Goal: Find specific page/section: Find specific page/section

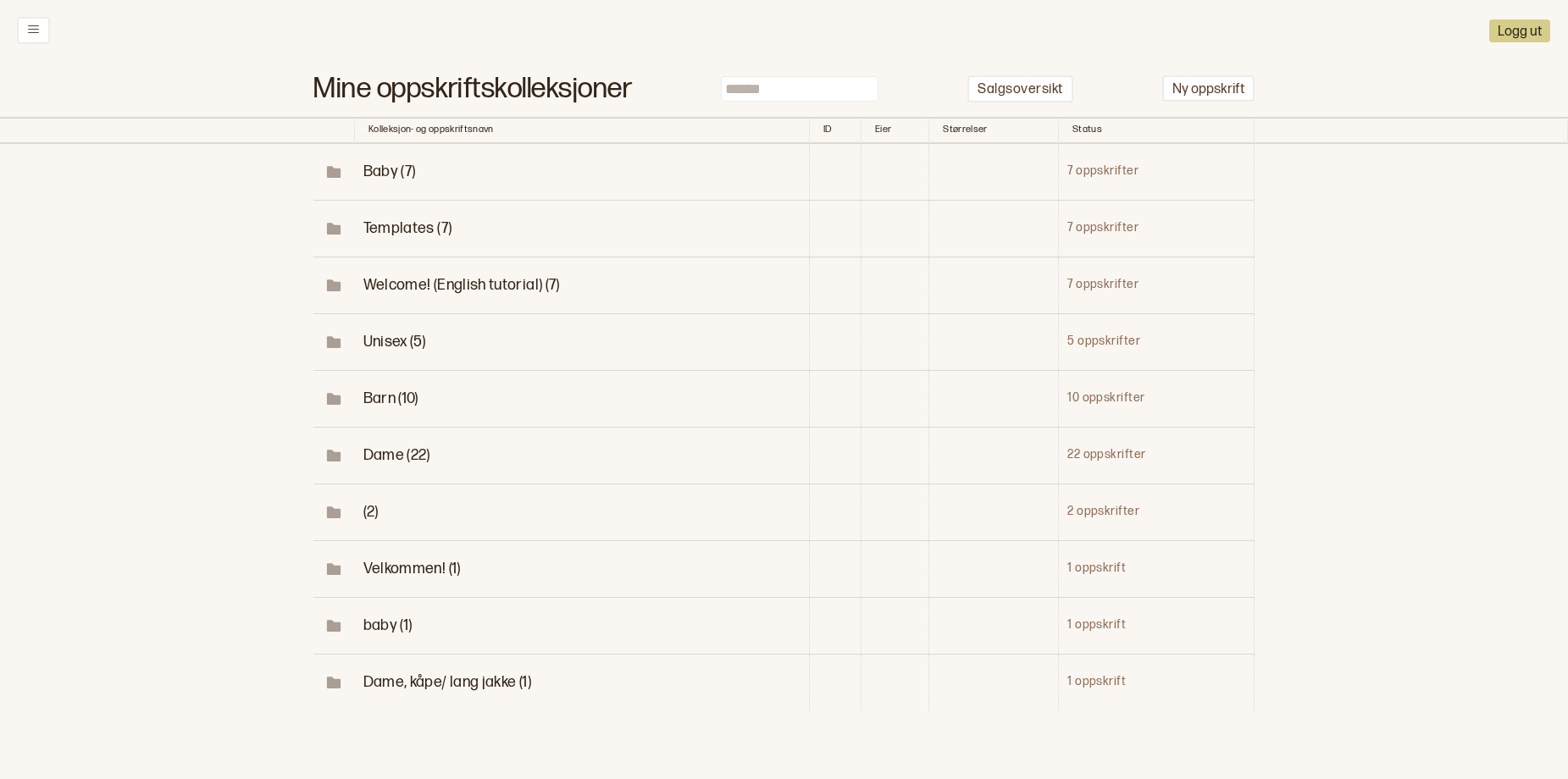
click at [380, 464] on span "Dame (22)" at bounding box center [397, 455] width 67 height 18
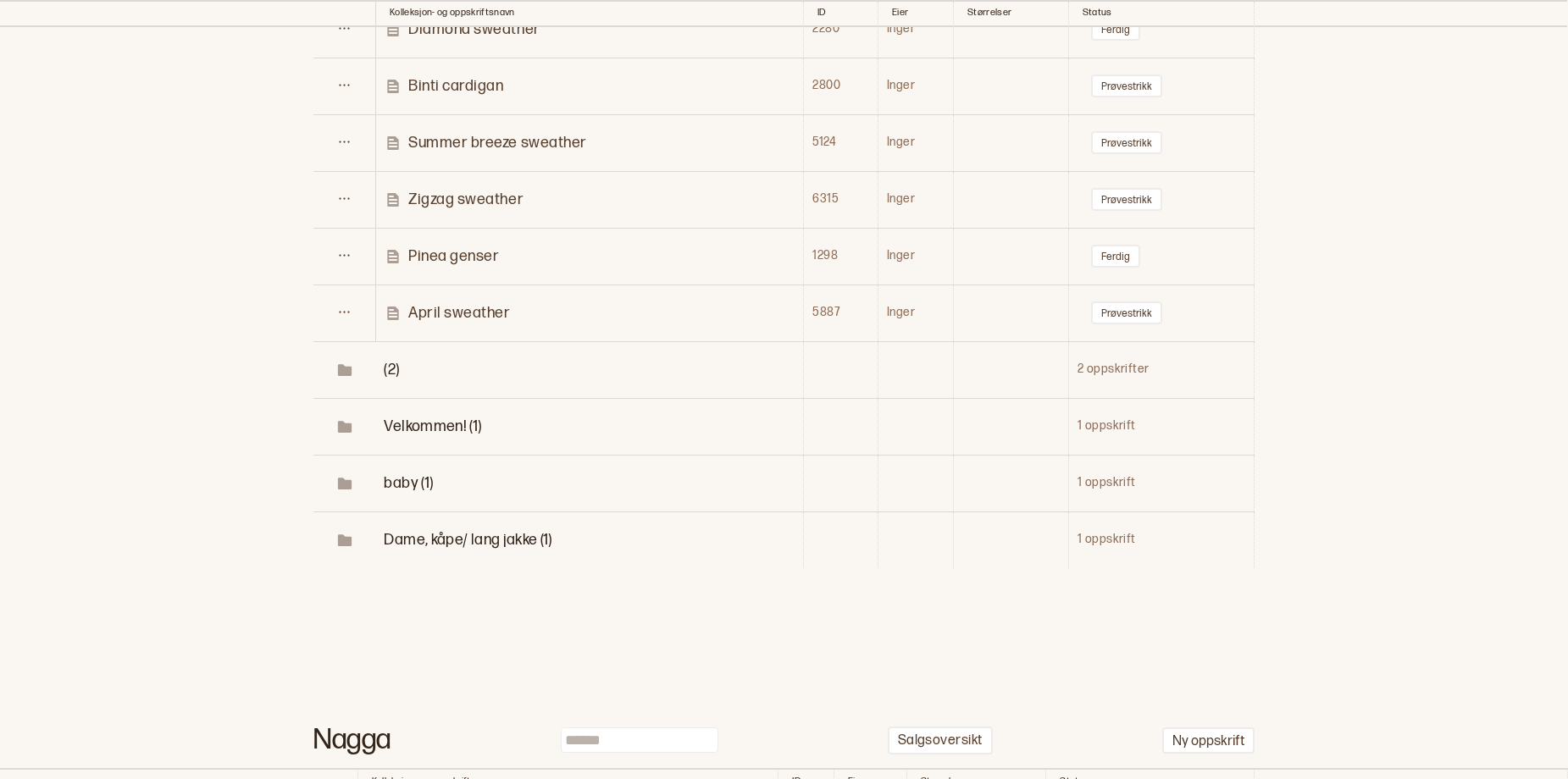
scroll to position [1408, 0]
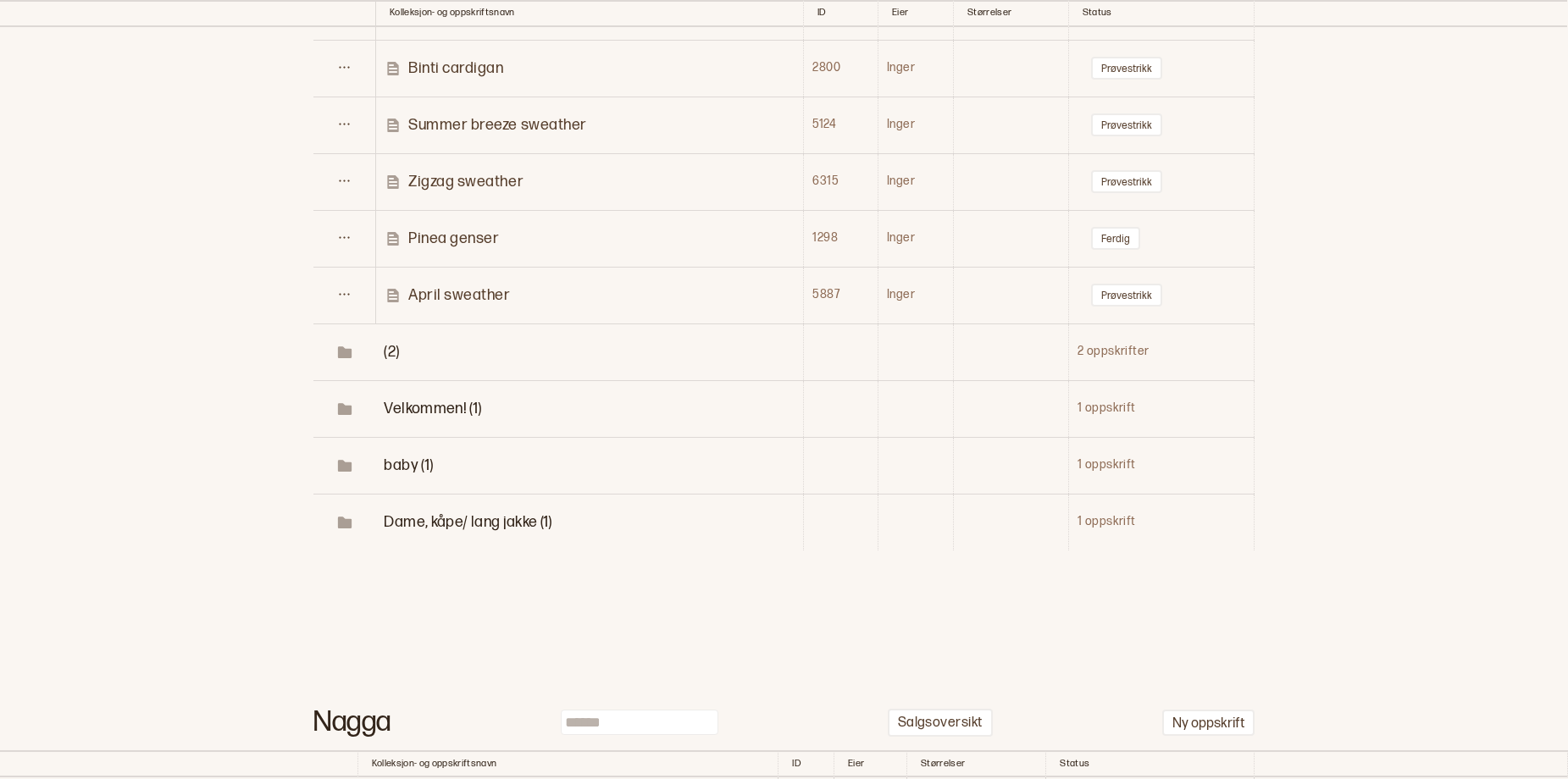
click at [501, 191] on p "Zigzag sweather" at bounding box center [466, 182] width 115 height 20
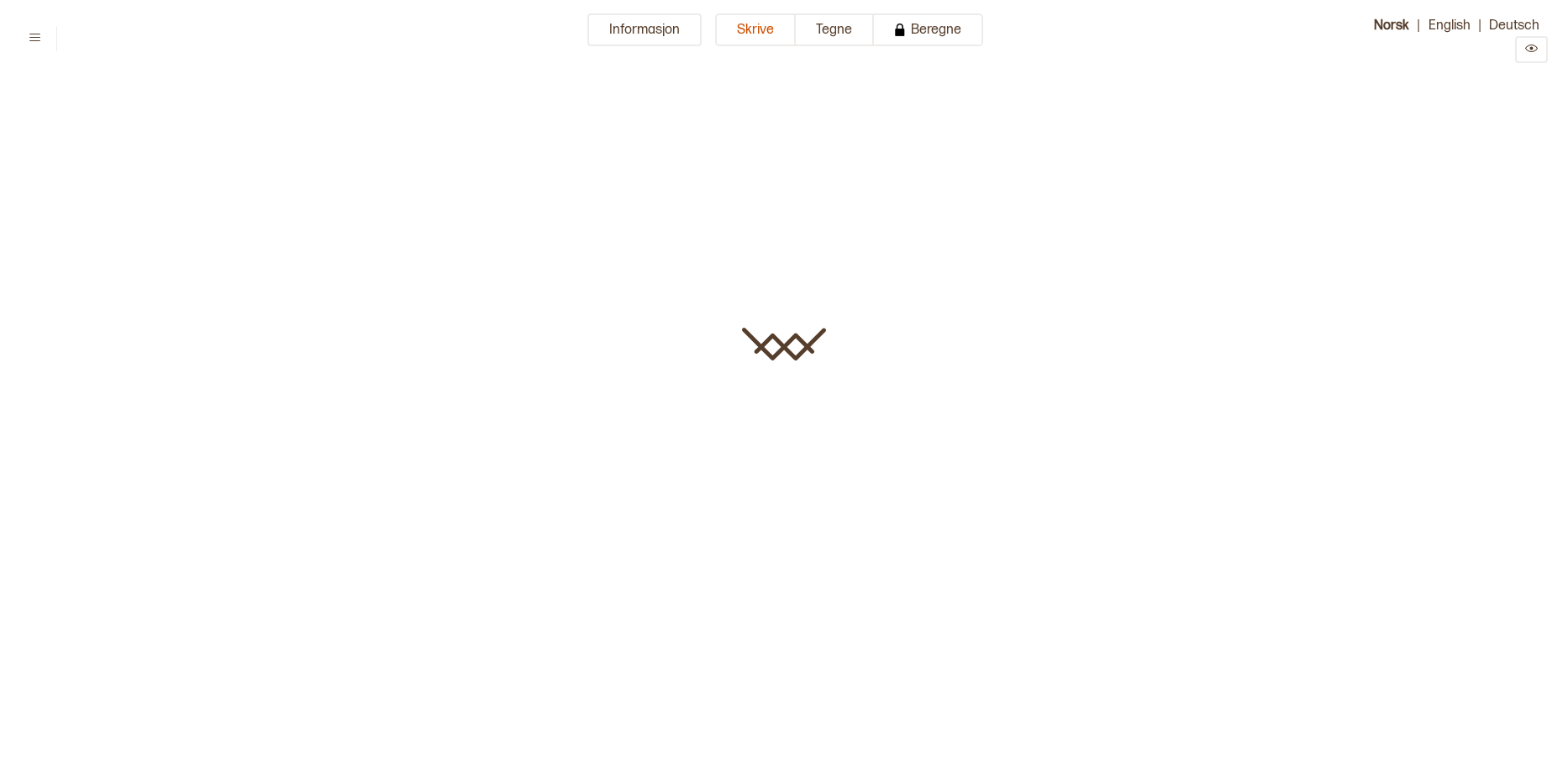
type input "**********"
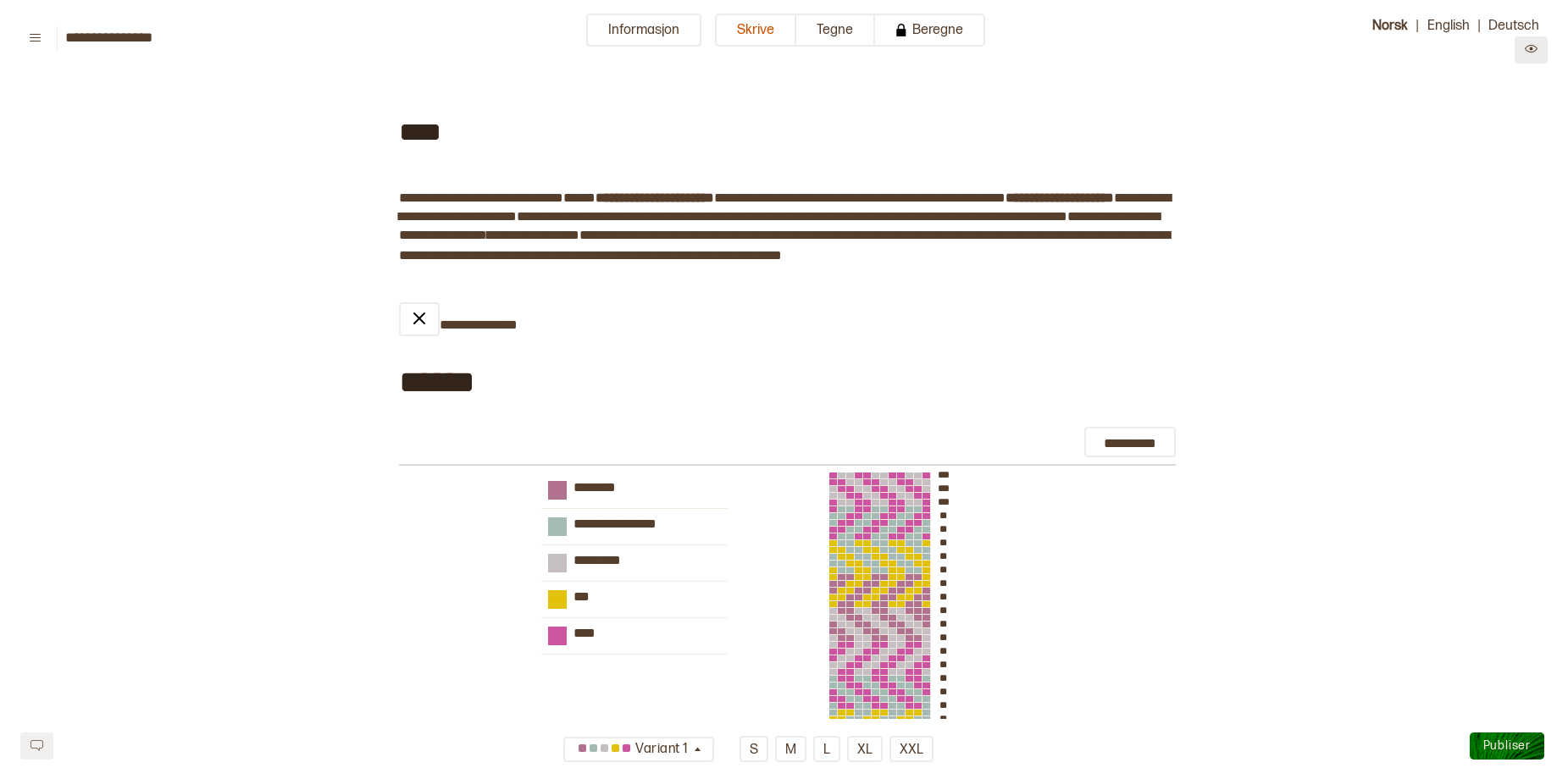
click at [1526, 62] on button at bounding box center [1530, 50] width 33 height 27
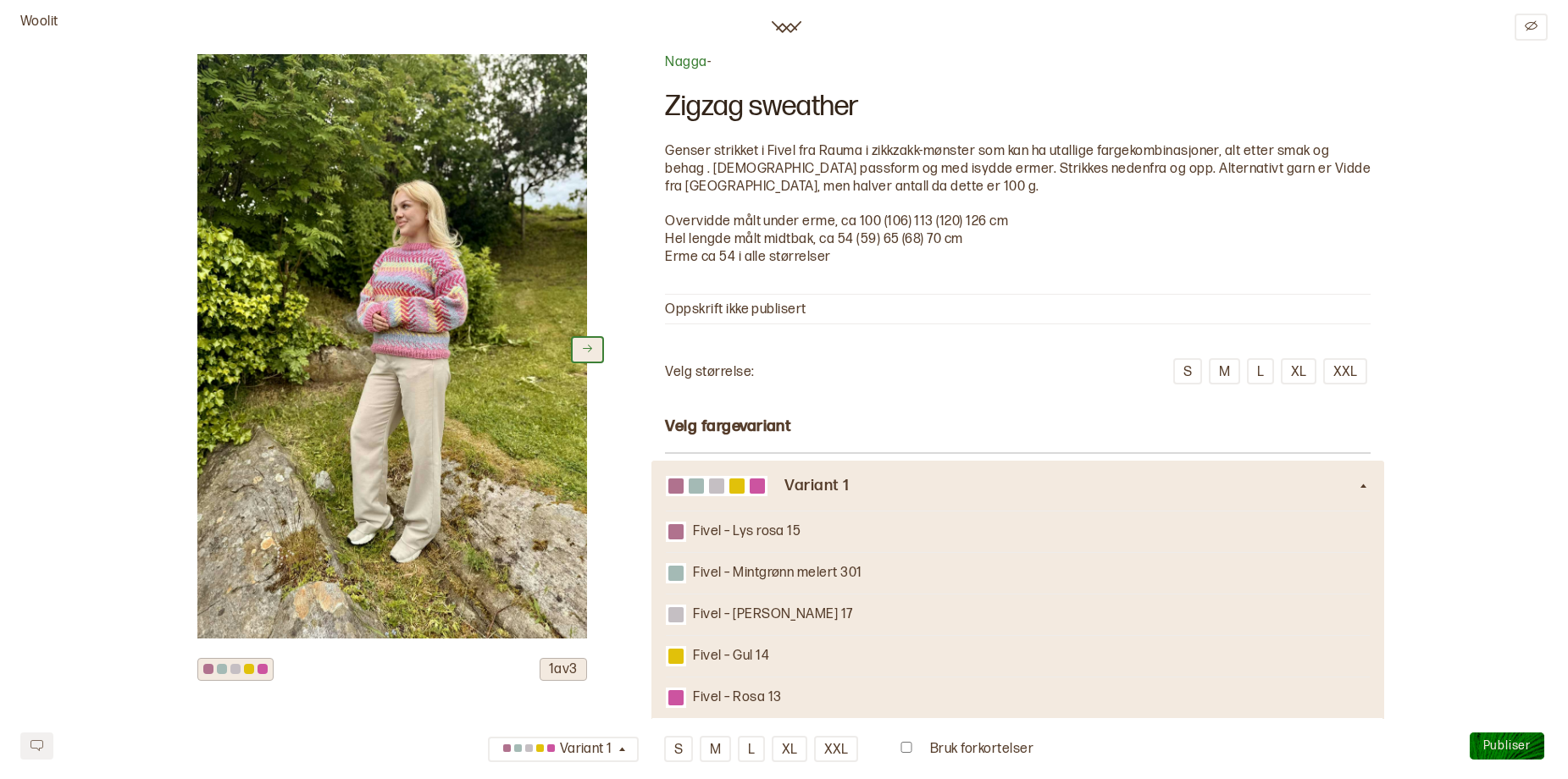
click at [588, 355] on icon at bounding box center [588, 349] width 13 height 13
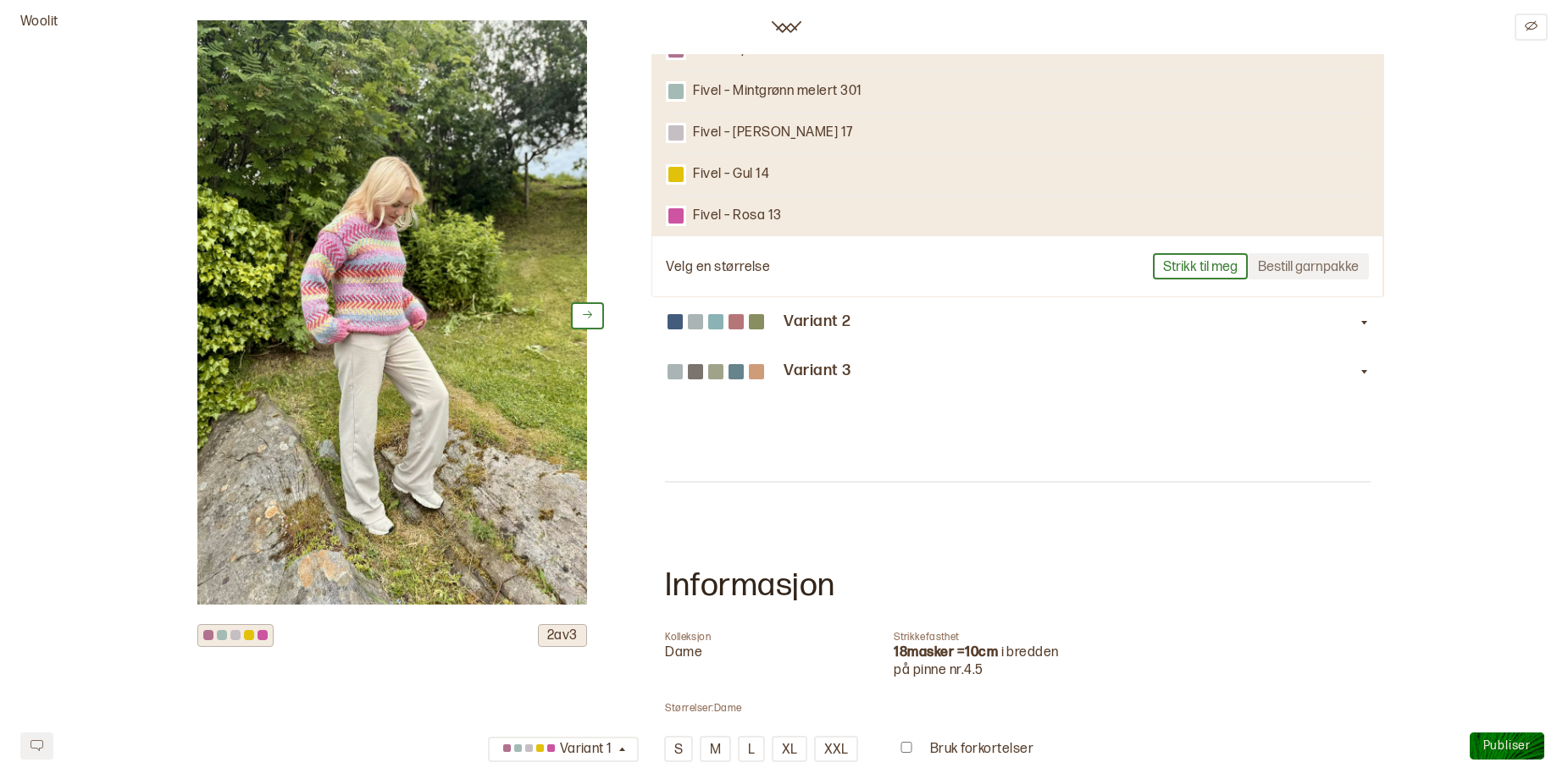
scroll to position [499, 0]
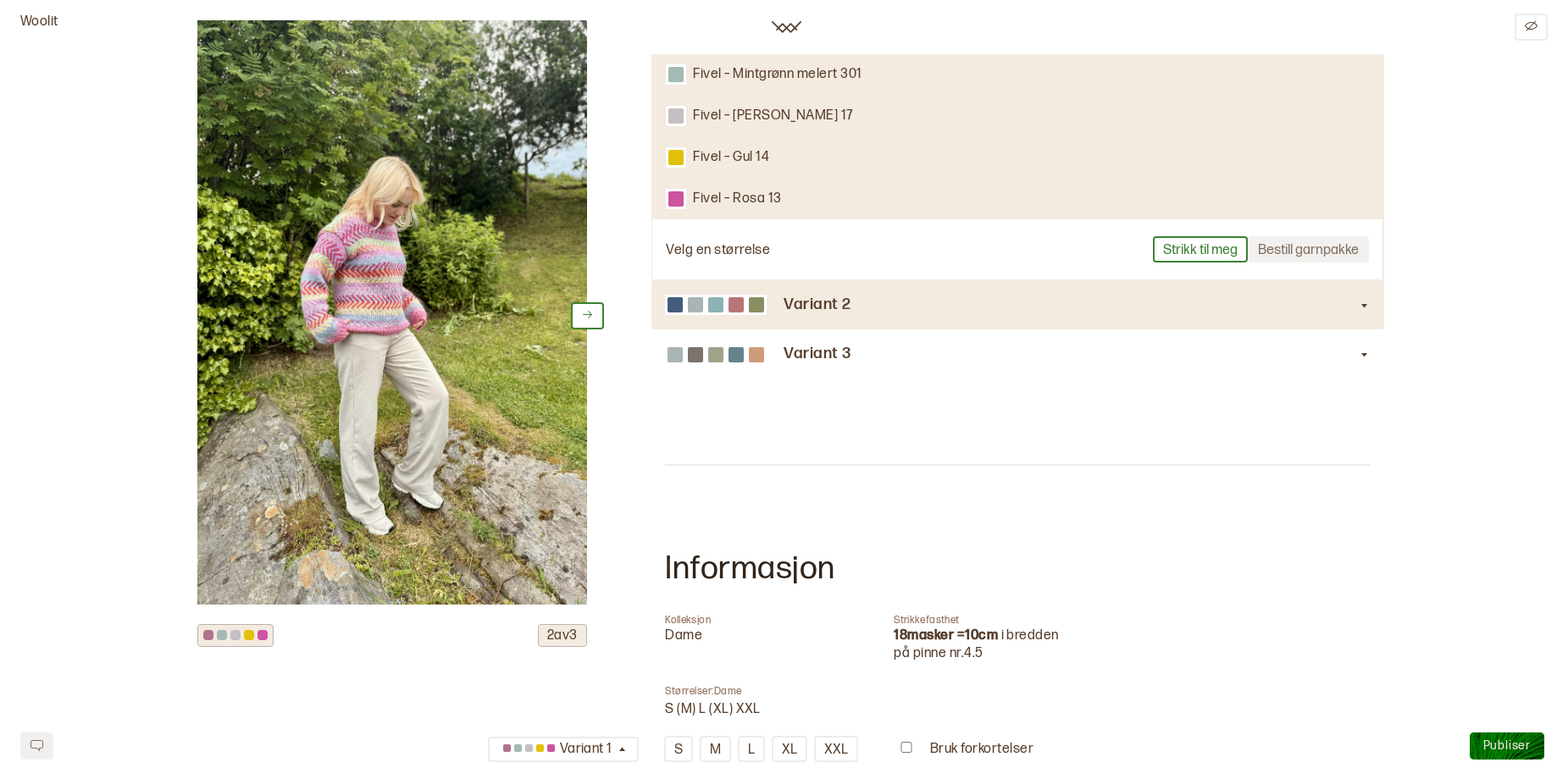
click at [690, 313] on div at bounding box center [695, 304] width 15 height 15
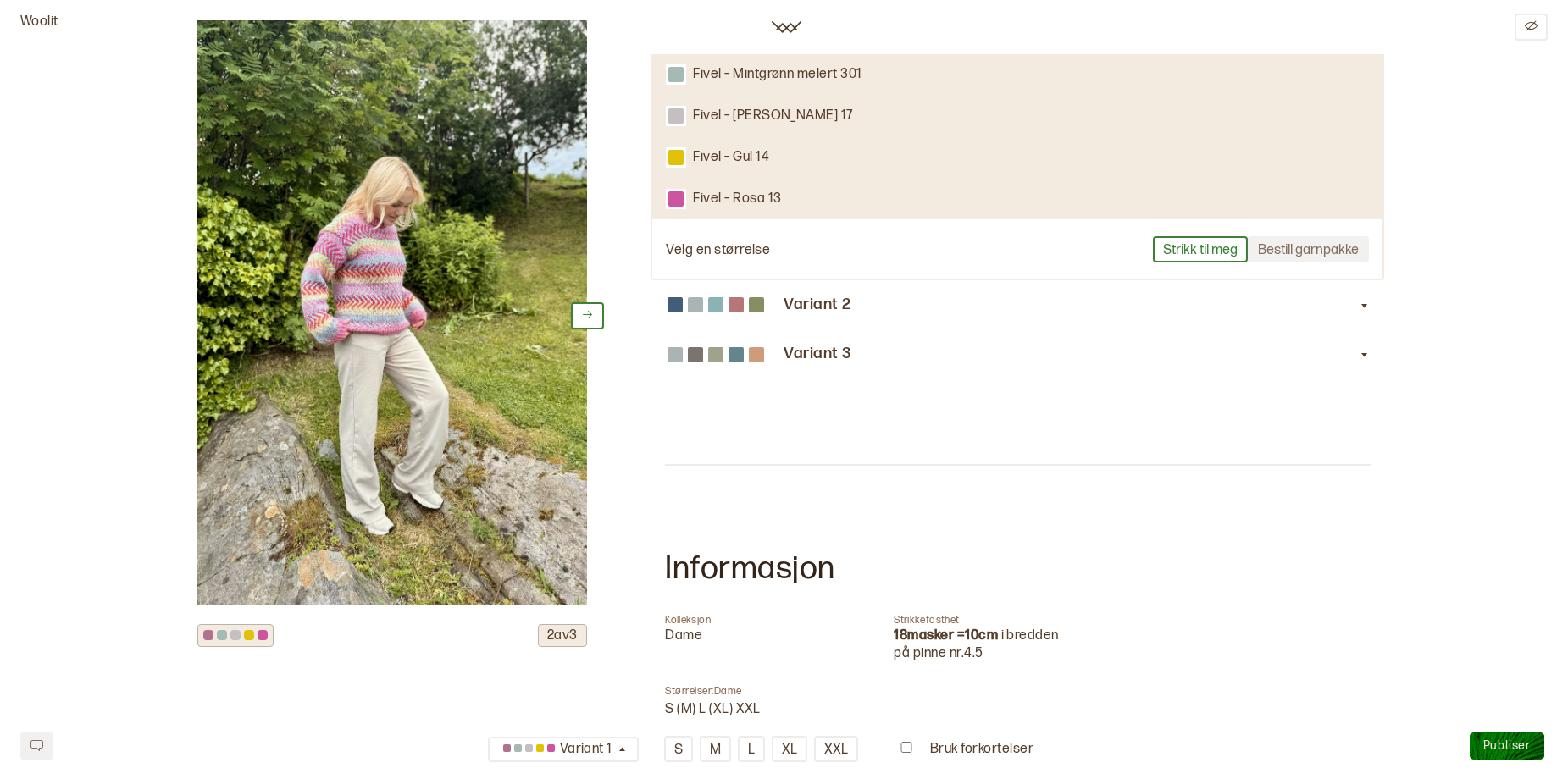
scroll to position [301, 0]
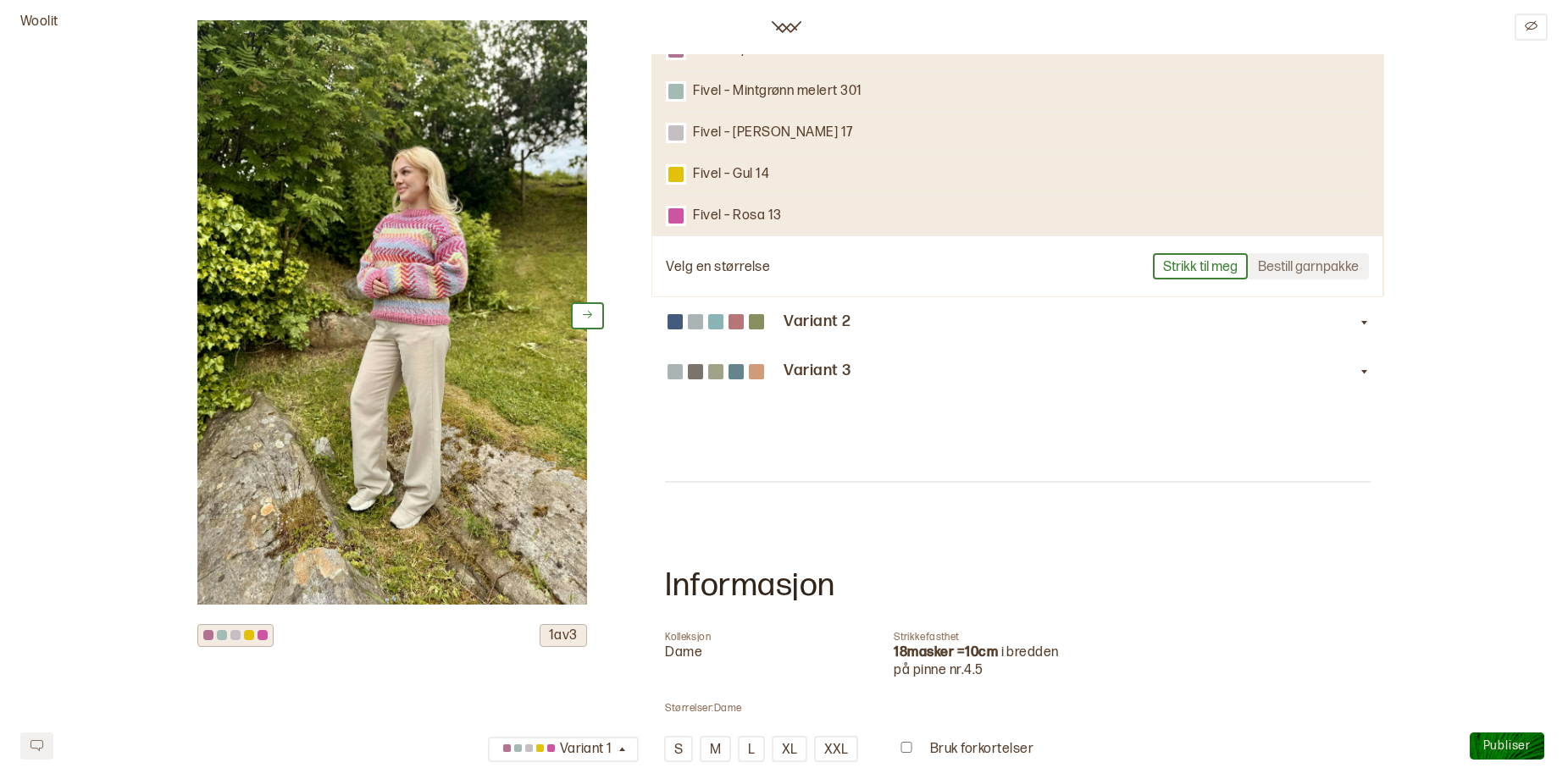
scroll to position [512, 0]
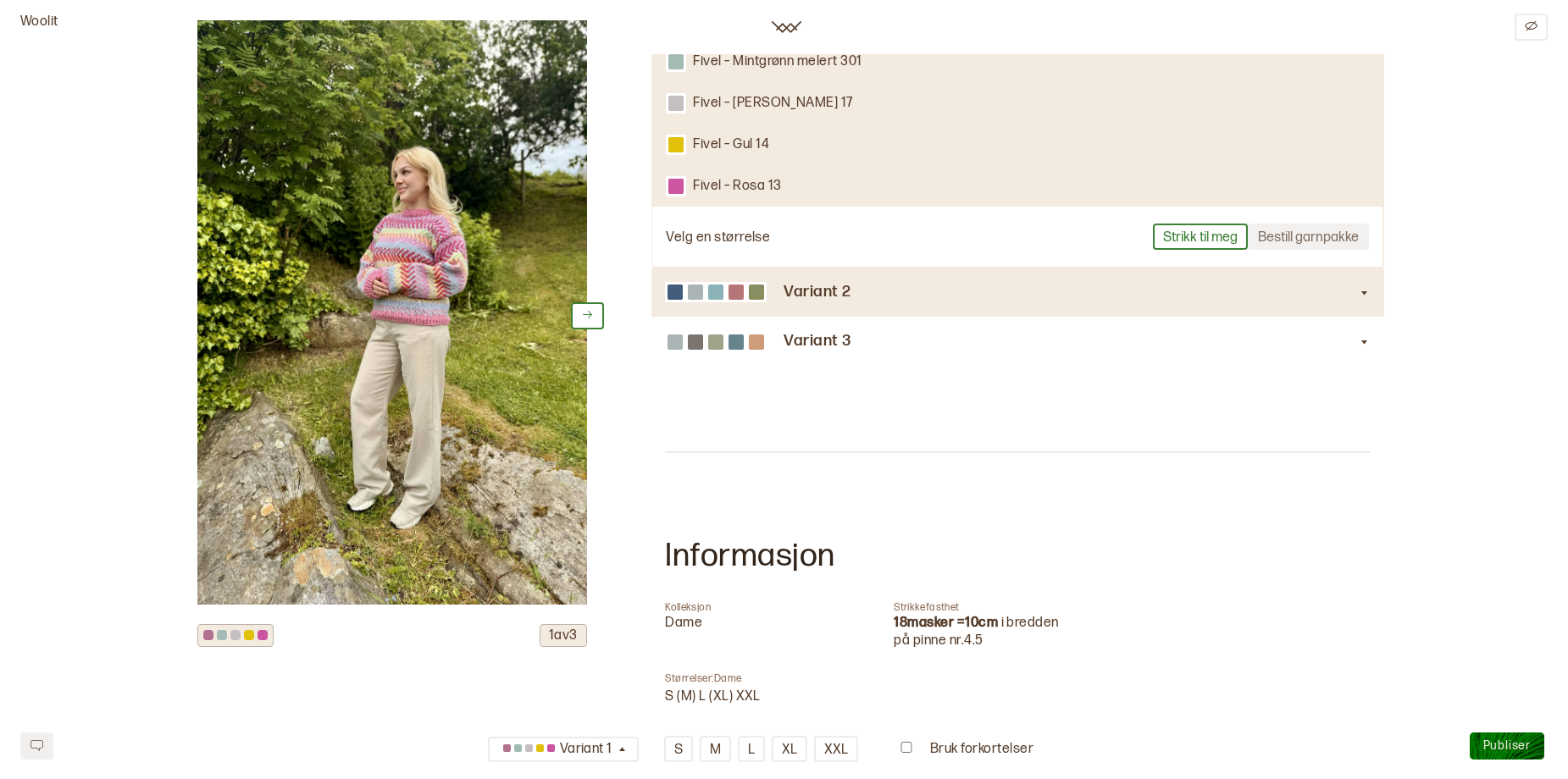
click at [734, 300] on div at bounding box center [735, 292] width 15 height 15
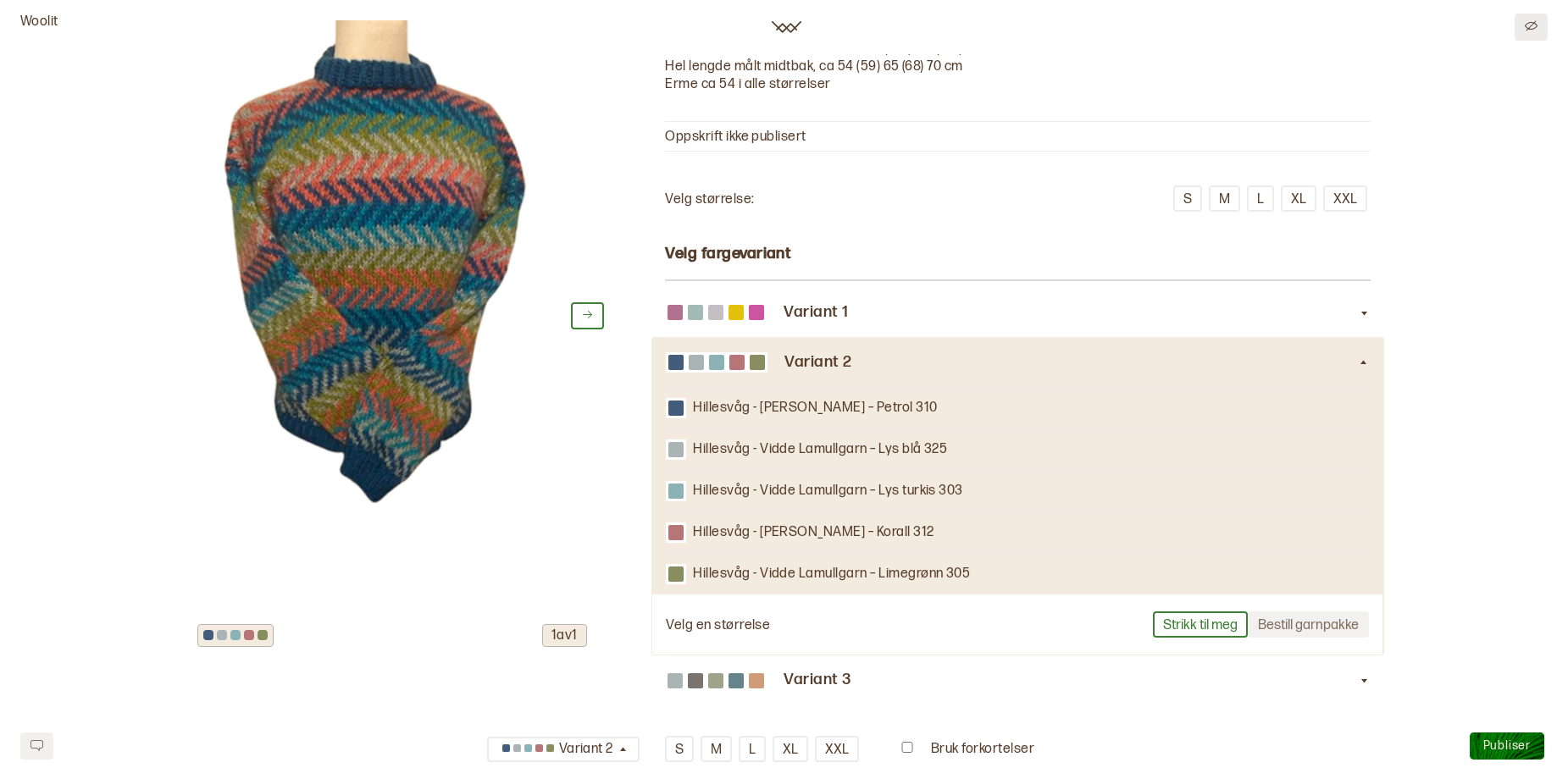
click at [1529, 31] on icon "Edit" at bounding box center [1531, 25] width 13 height 10
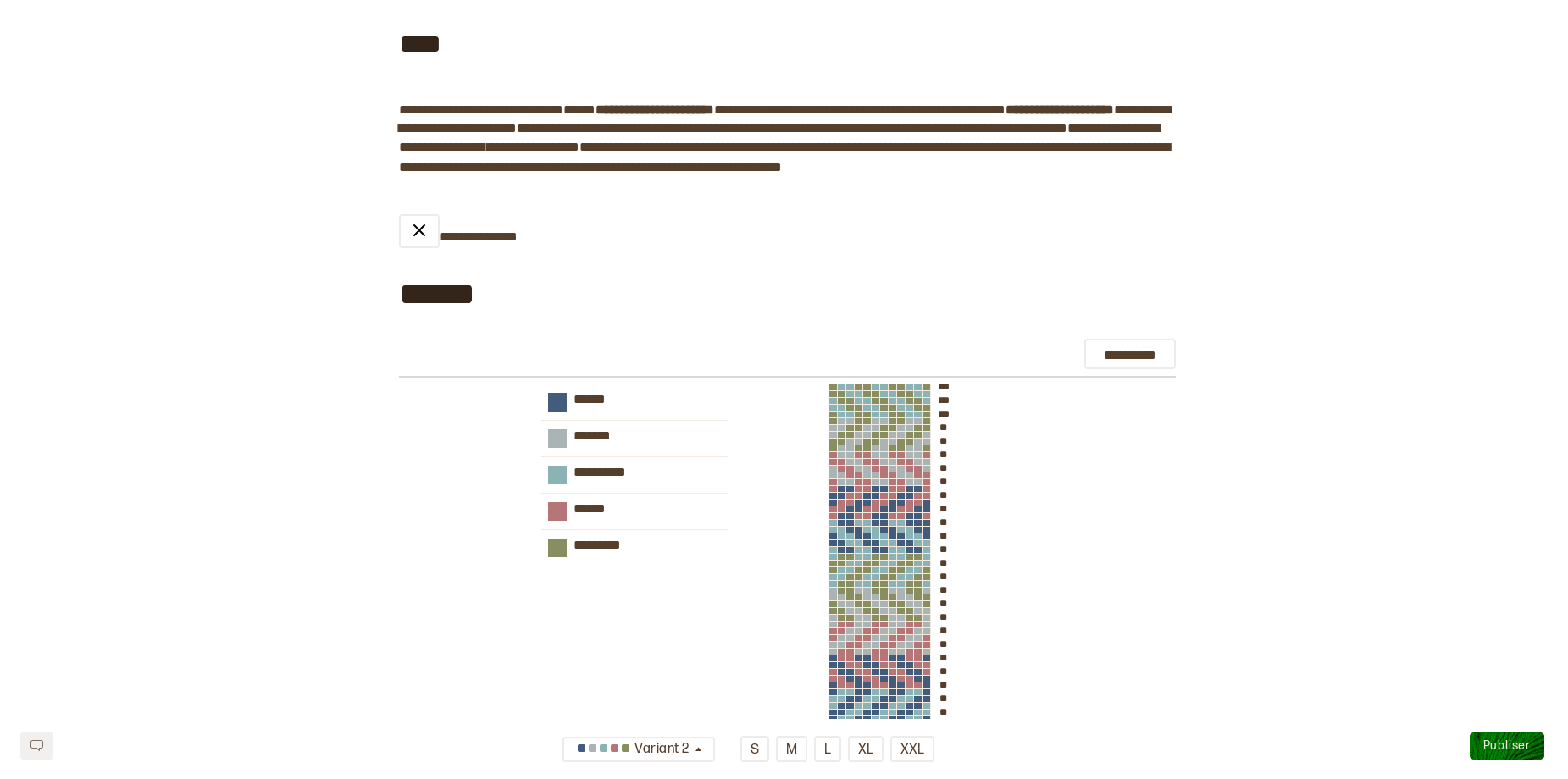
scroll to position [4, 0]
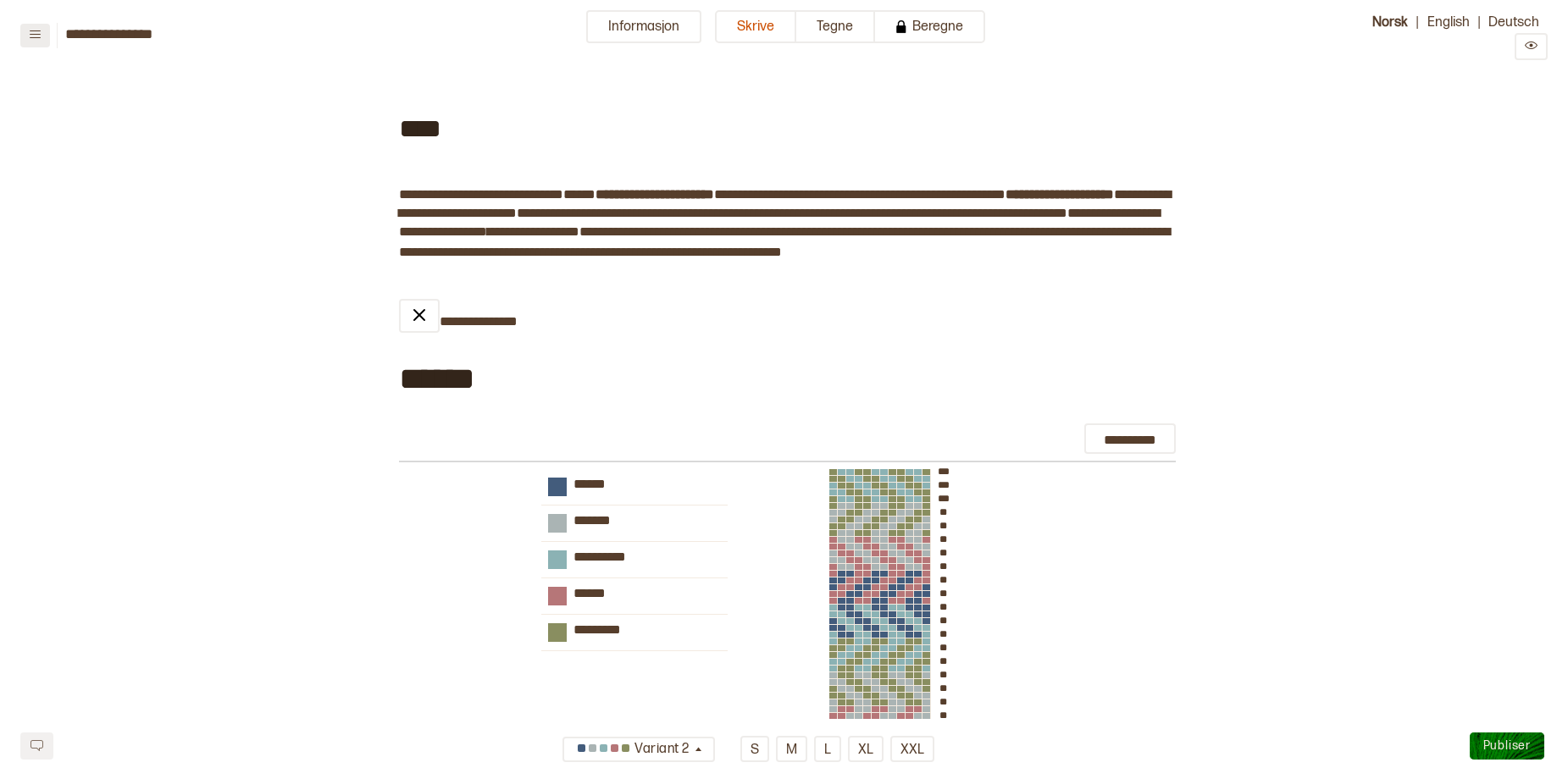
click at [26, 42] on button at bounding box center [35, 35] width 30 height 23
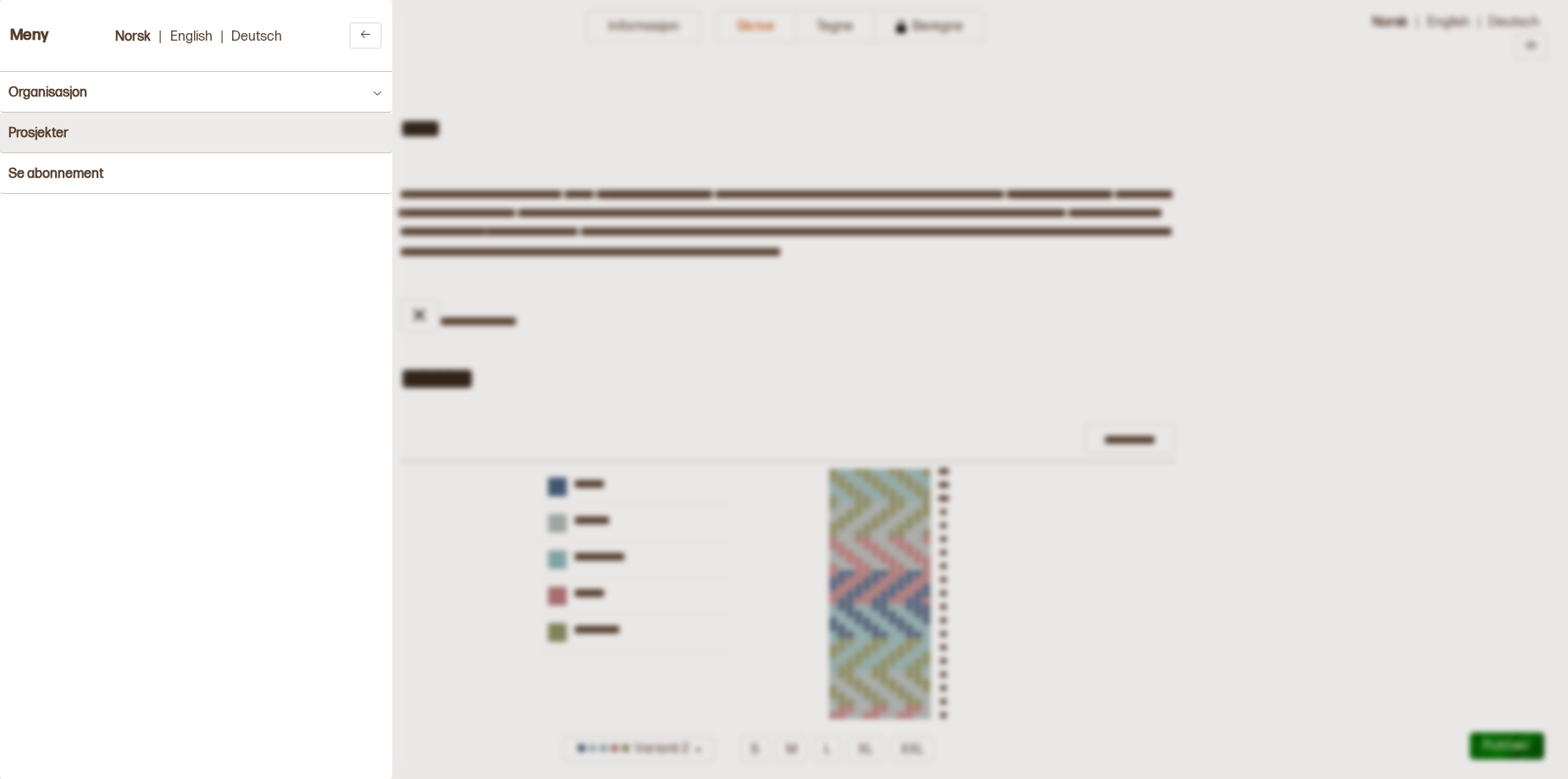
click at [27, 126] on h4 "Prosjekter" at bounding box center [38, 133] width 60 height 16
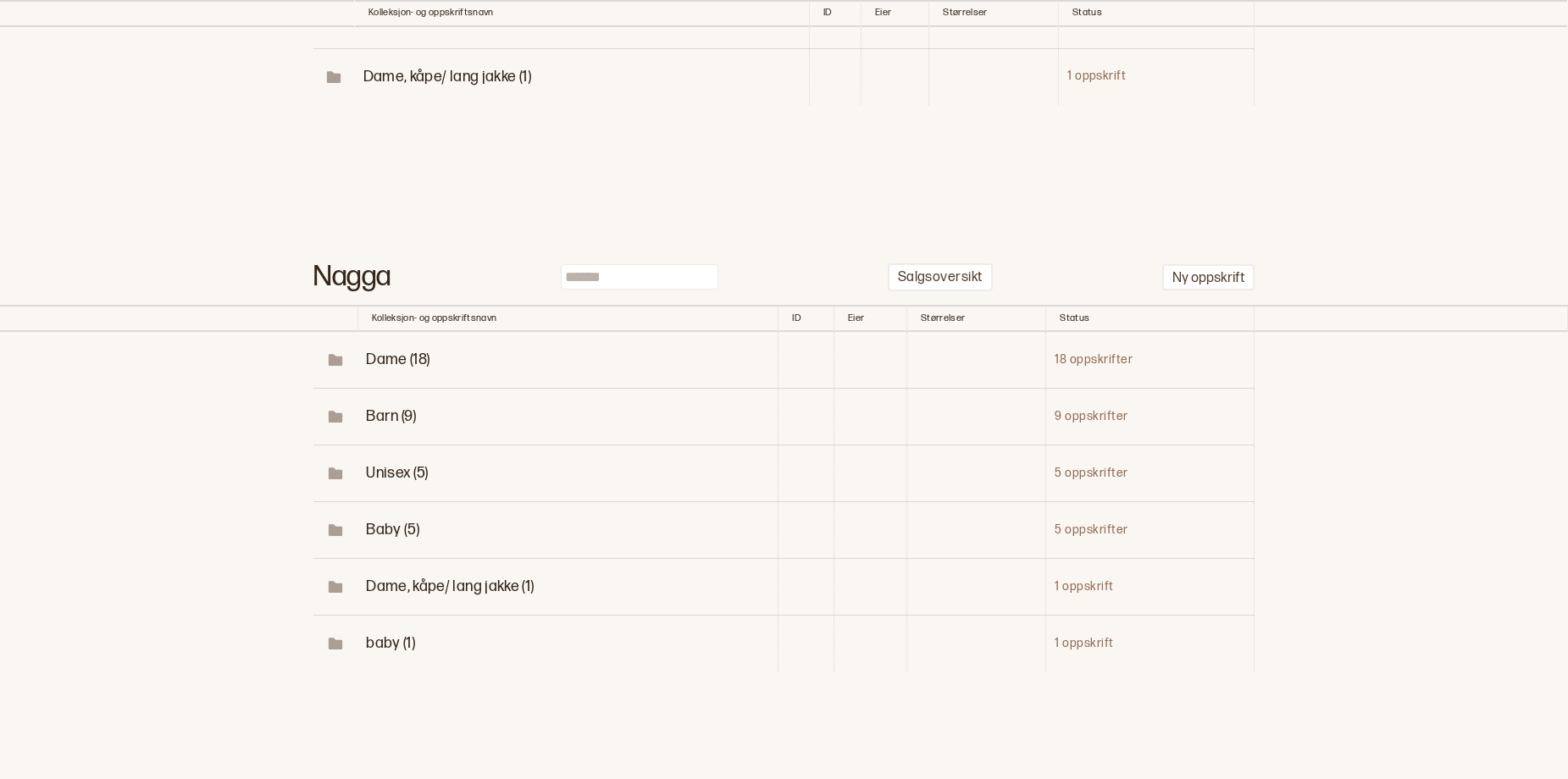
scroll to position [611, 0]
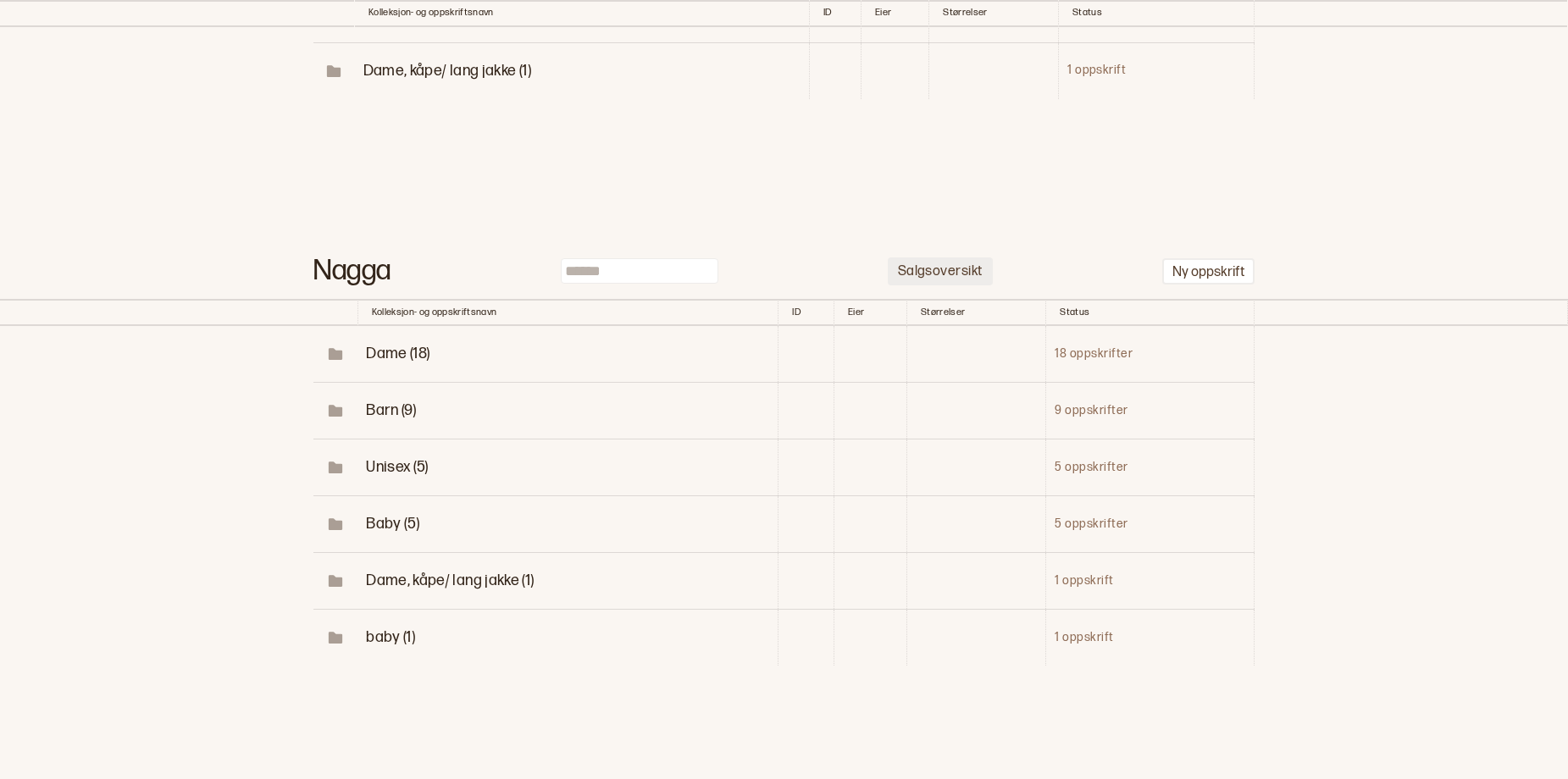
click at [970, 281] on p "Salgsoversikt" at bounding box center [940, 272] width 85 height 18
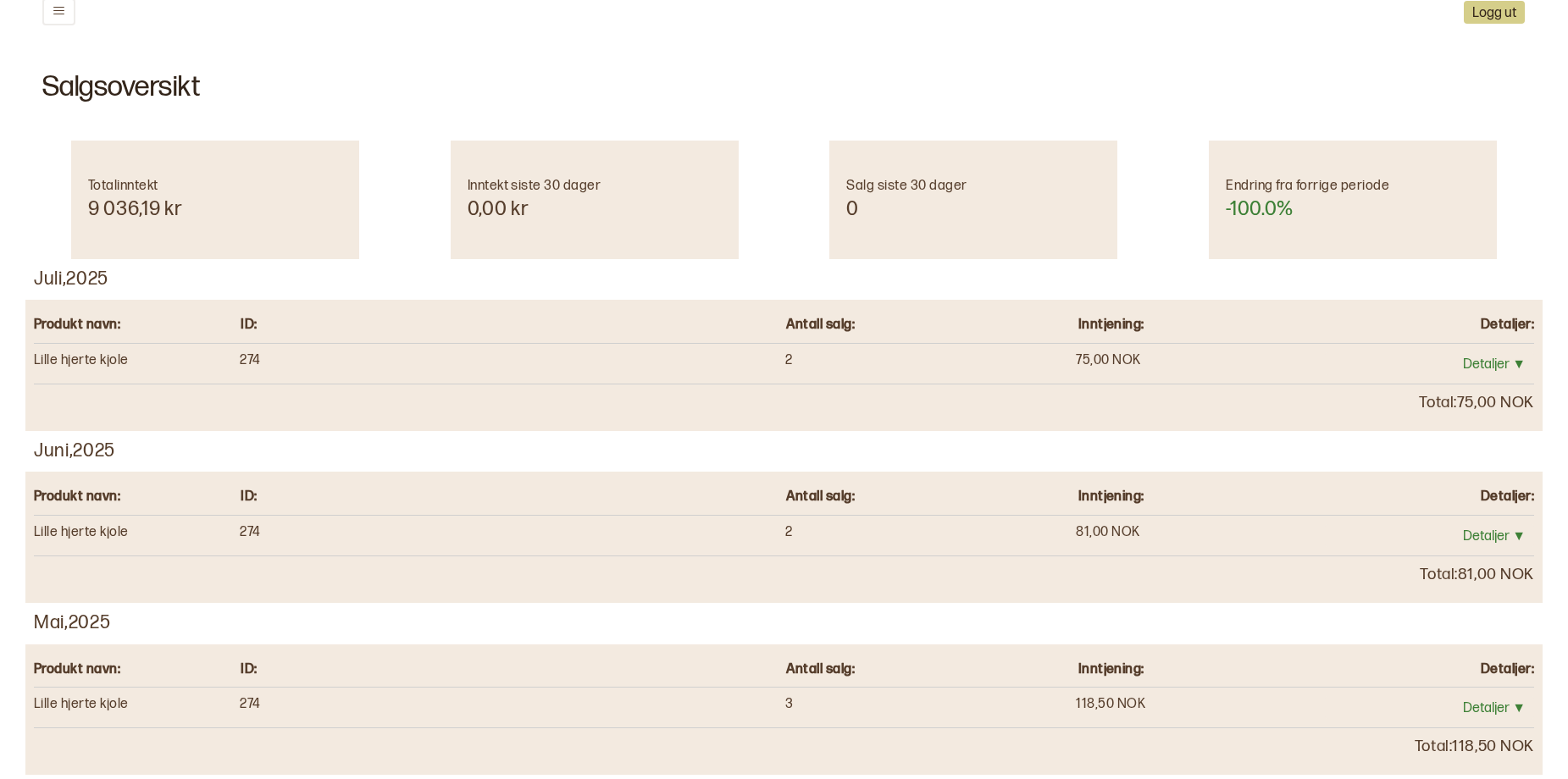
scroll to position [58, 0]
